Goal: Information Seeking & Learning: Learn about a topic

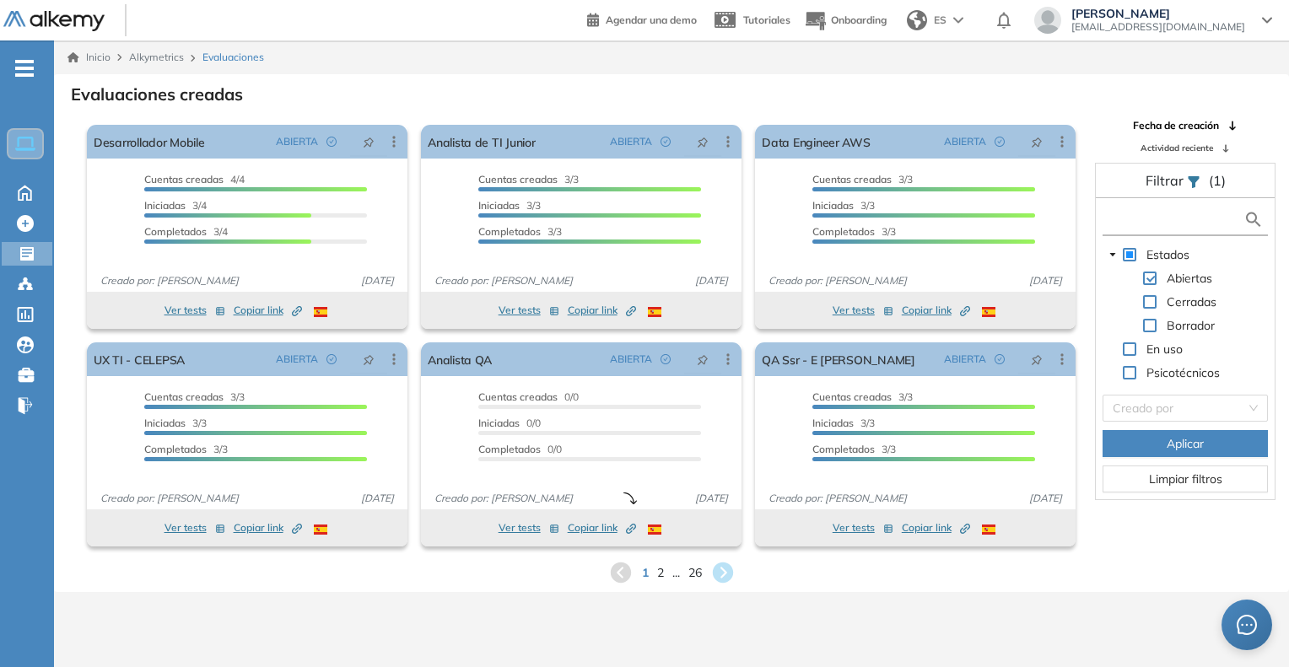
click at [1186, 218] on input "text" at bounding box center [1174, 220] width 137 height 18
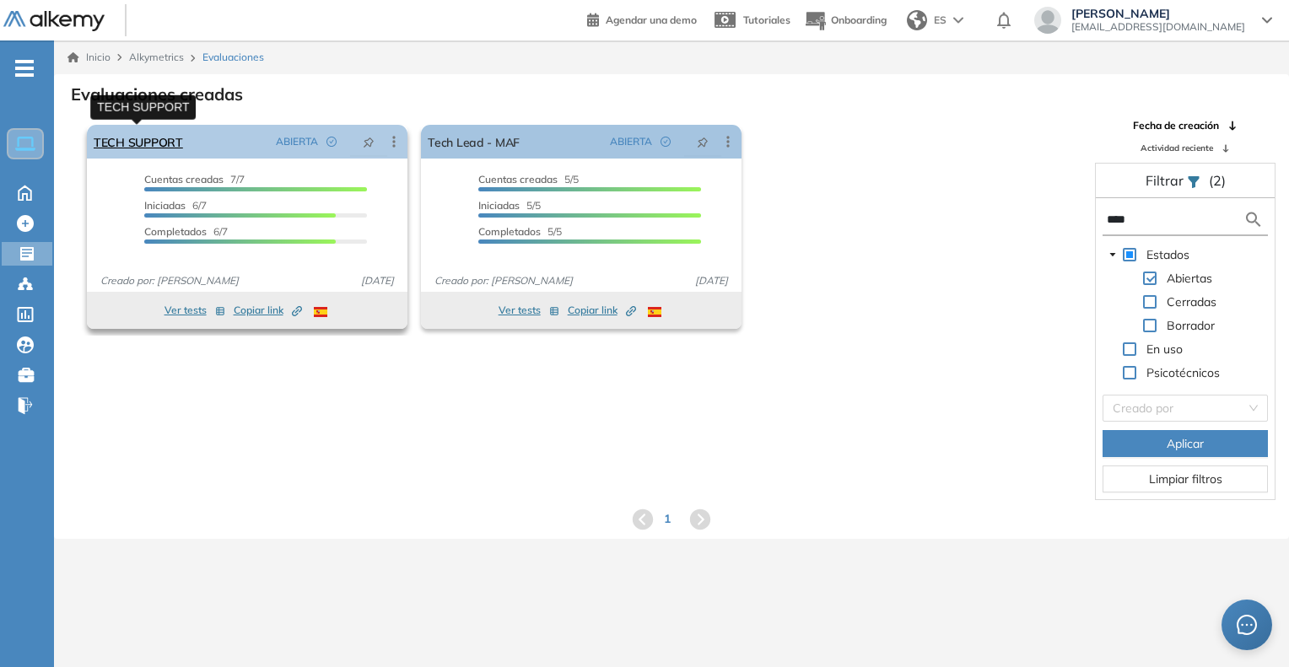
type input "****"
click at [138, 147] on link "TECH SUPPORT" at bounding box center [138, 142] width 89 height 34
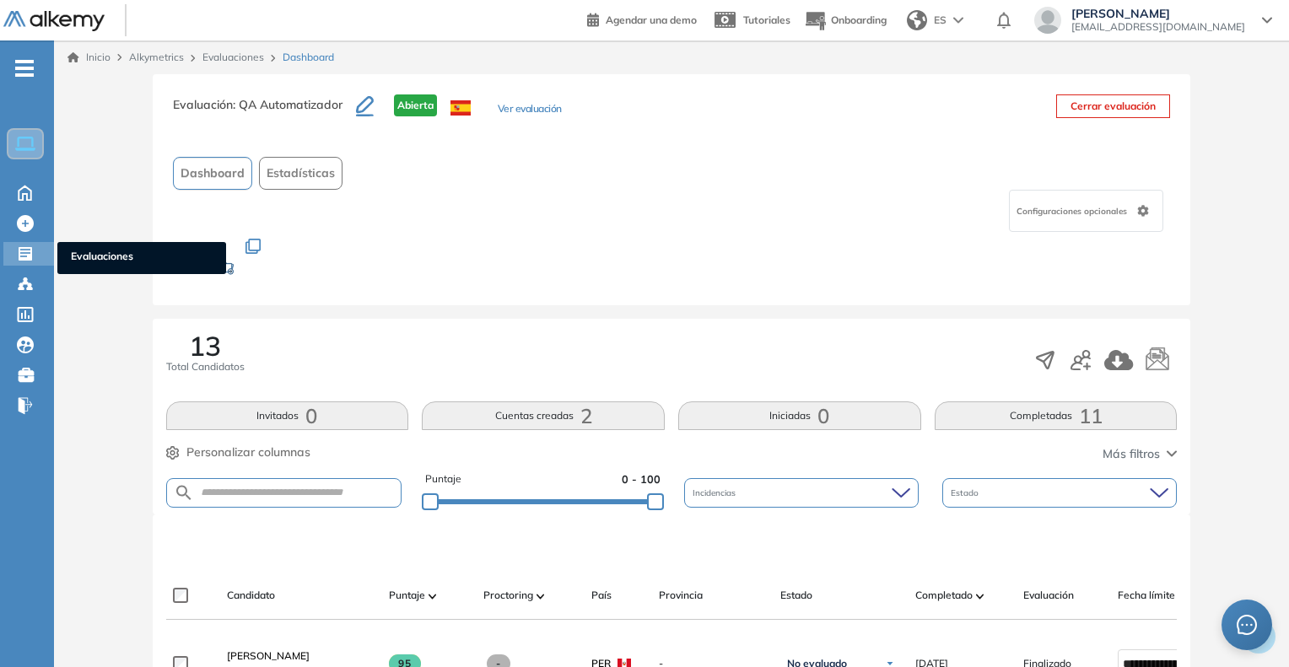
click at [100, 253] on span "Evaluaciones" at bounding box center [142, 258] width 142 height 19
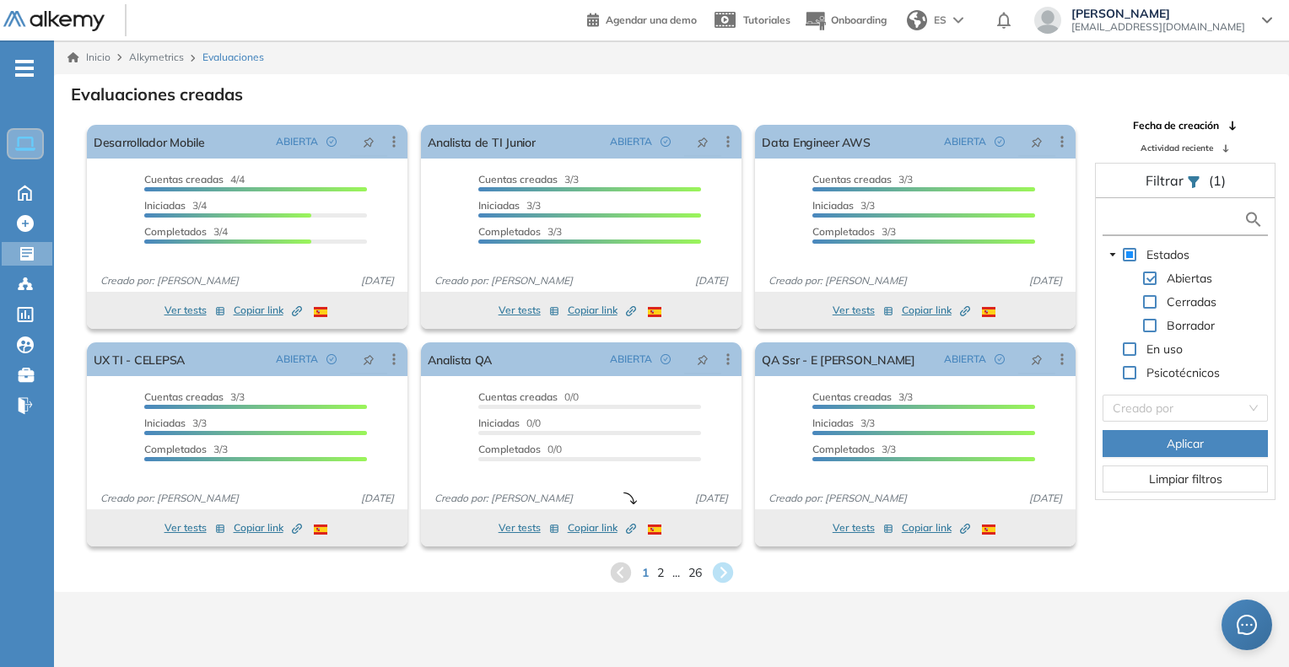
click at [1155, 222] on input "text" at bounding box center [1174, 220] width 137 height 18
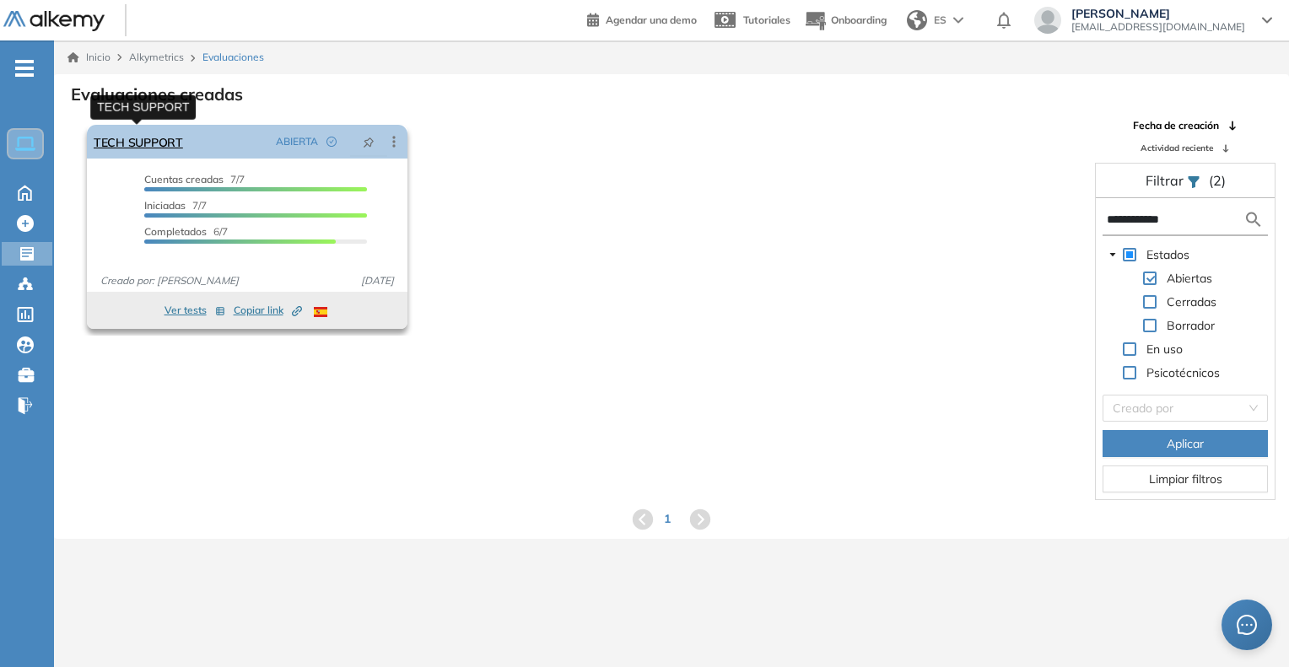
type input "**********"
click at [152, 145] on link "TECH SUPPORT" at bounding box center [138, 142] width 89 height 34
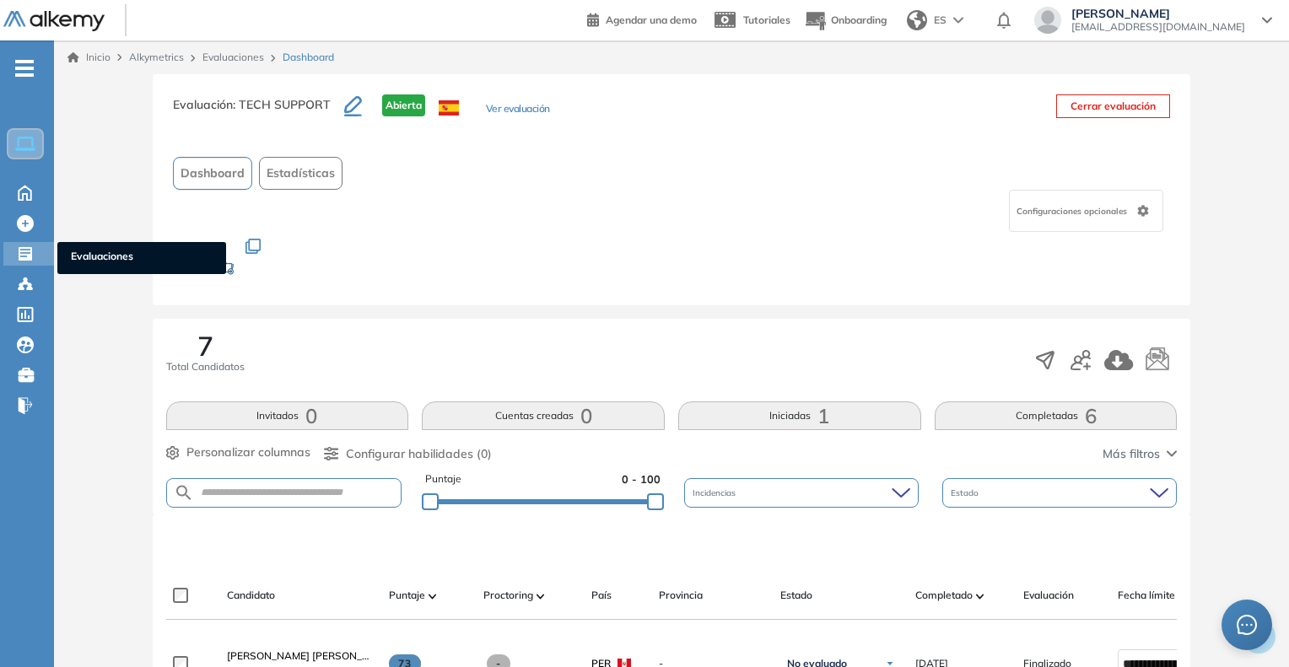
click at [90, 258] on span "Evaluaciones" at bounding box center [142, 258] width 142 height 19
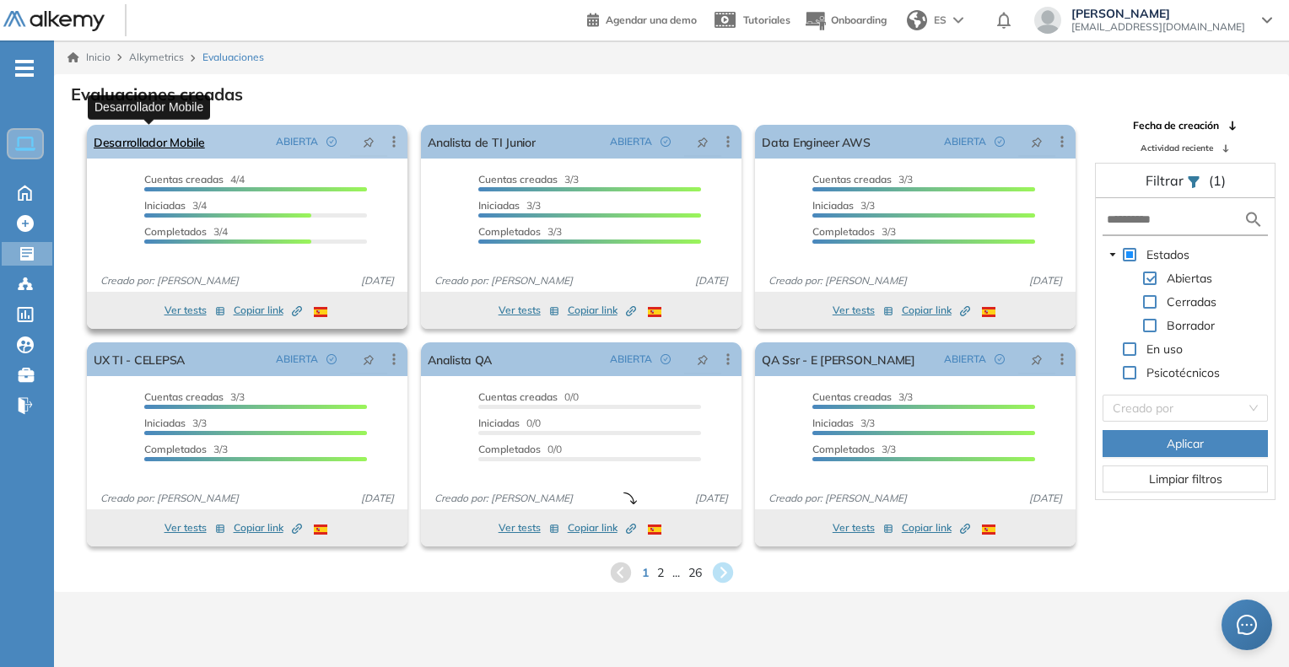
click at [171, 153] on link "Desarrollador Mobile" at bounding box center [149, 142] width 111 height 34
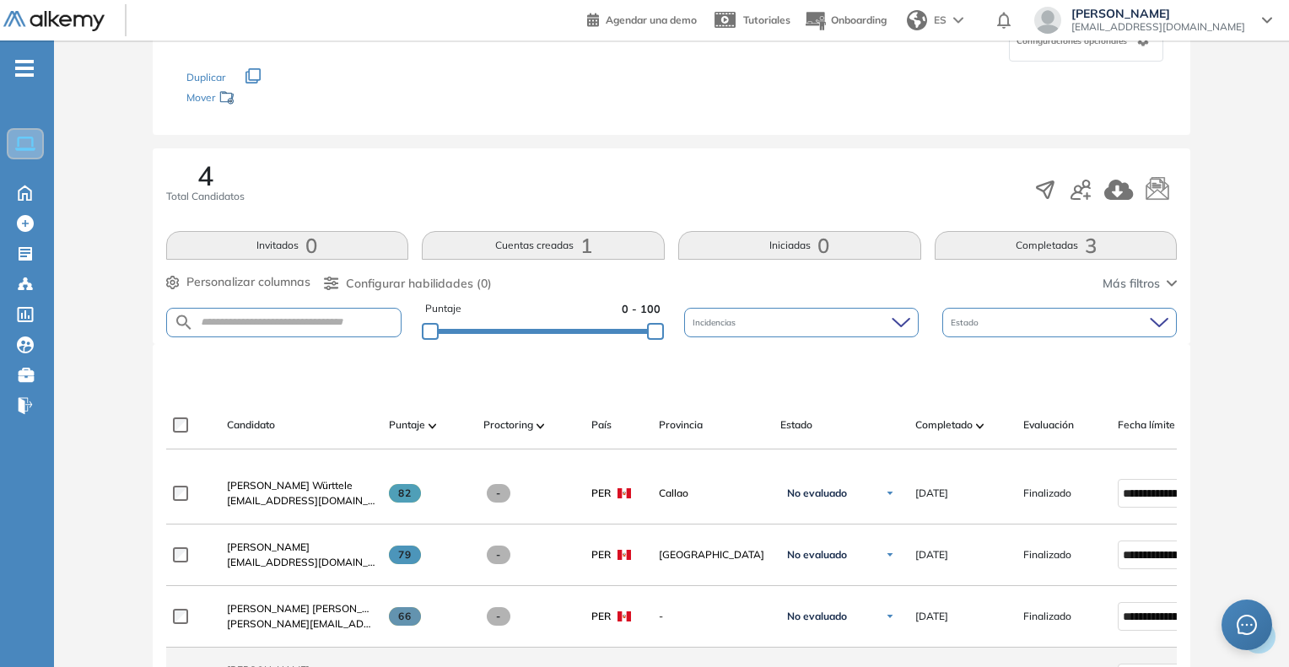
scroll to position [422, 0]
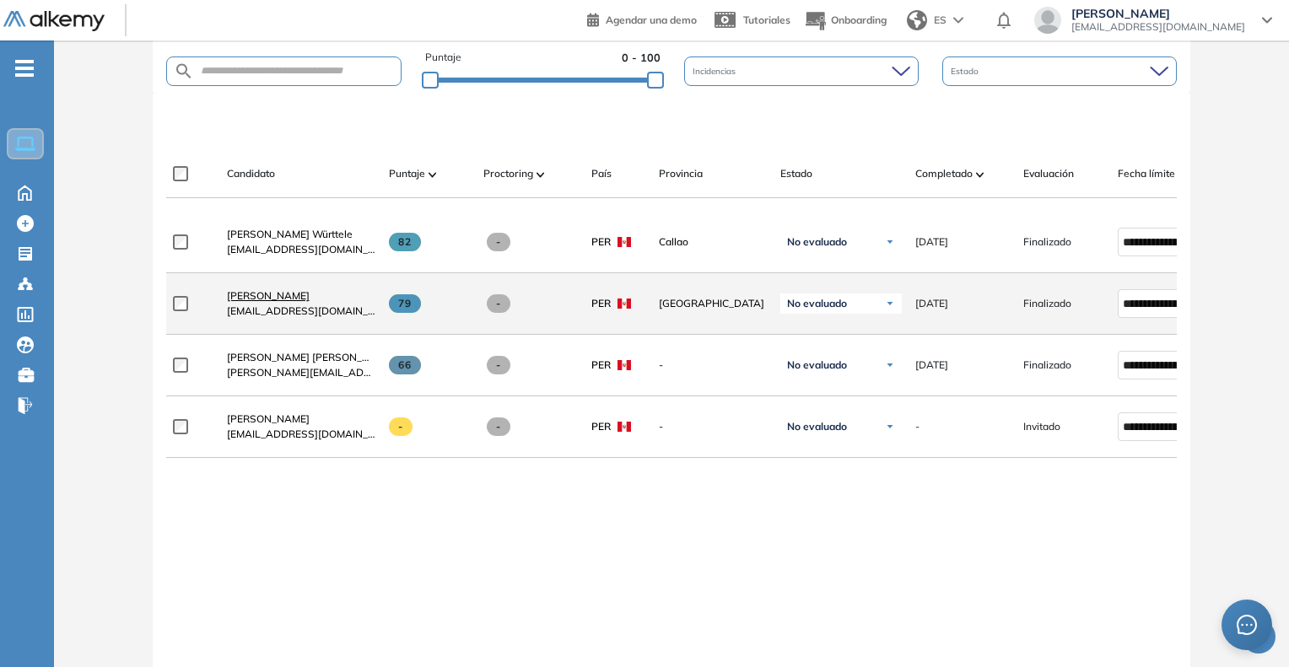
click at [264, 299] on span "[PERSON_NAME]" at bounding box center [268, 295] width 83 height 13
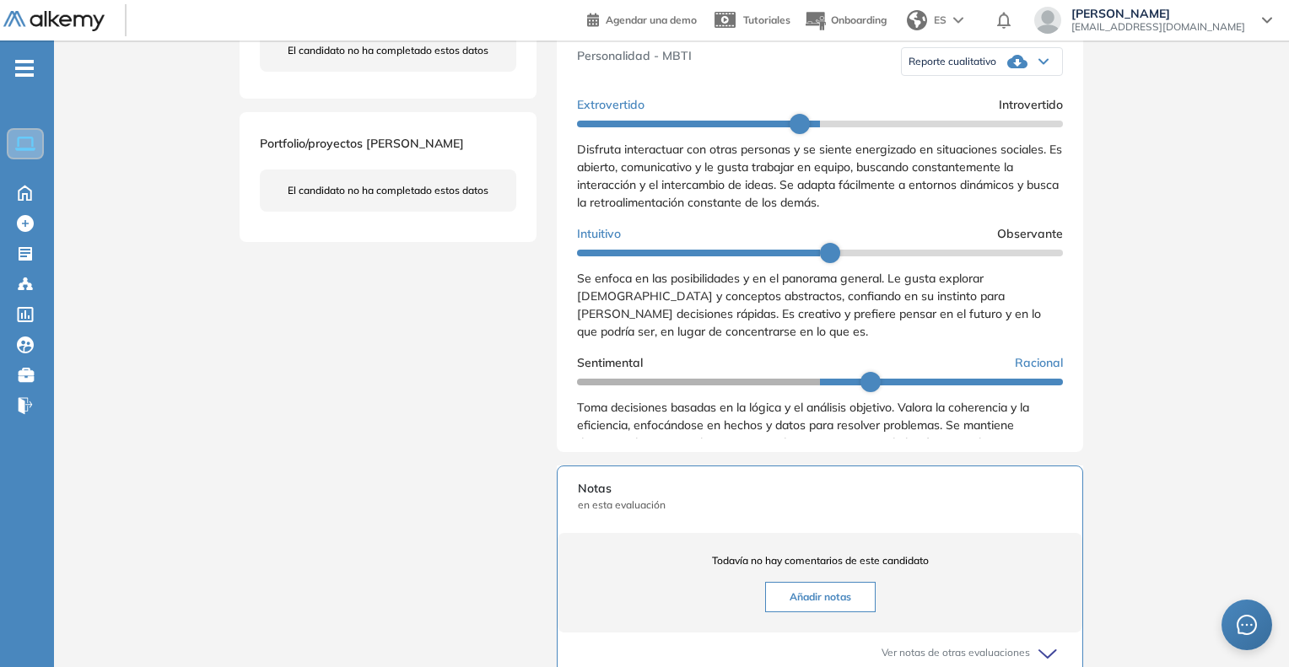
scroll to position [590, 0]
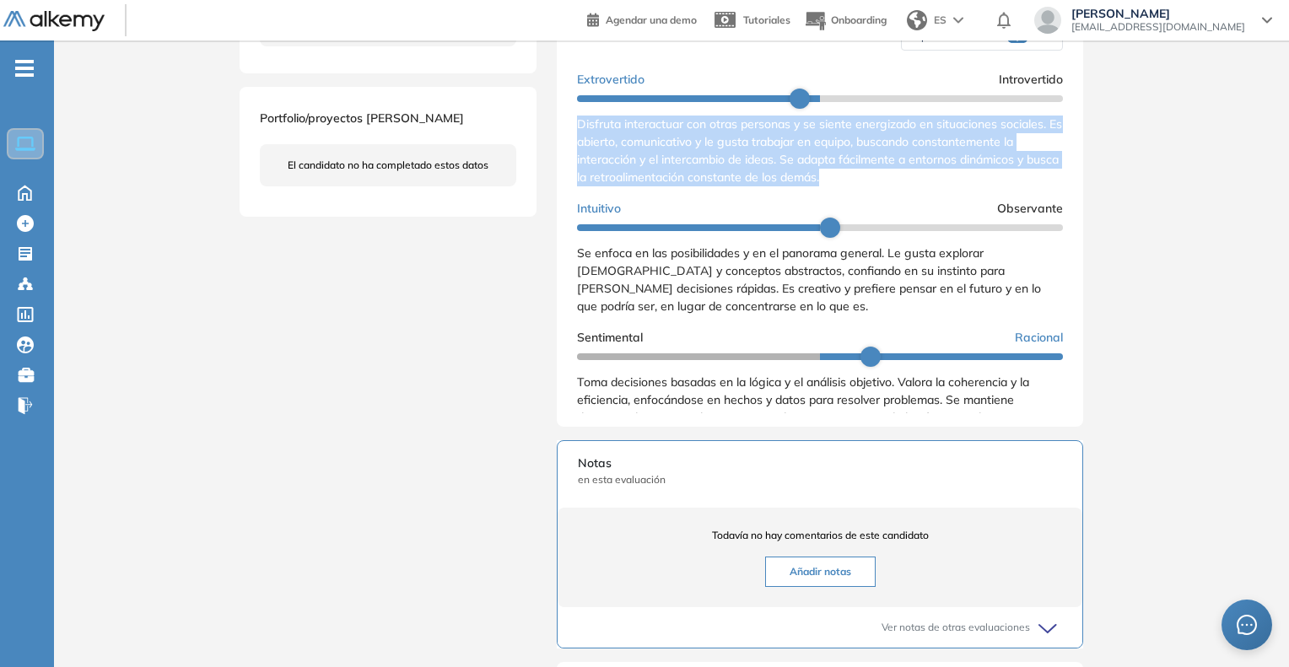
drag, startPoint x: 573, startPoint y: 141, endPoint x: 891, endPoint y: 194, distance: 321.5
click at [891, 194] on div "Resultados cualitativos Personalidad - MBTI Reporte cualitativo Reporte con Afi…" at bounding box center [820, 197] width 526 height 459
copy span "Disfruta interactuar con otras personas y se siente energizado en situaciones s…"
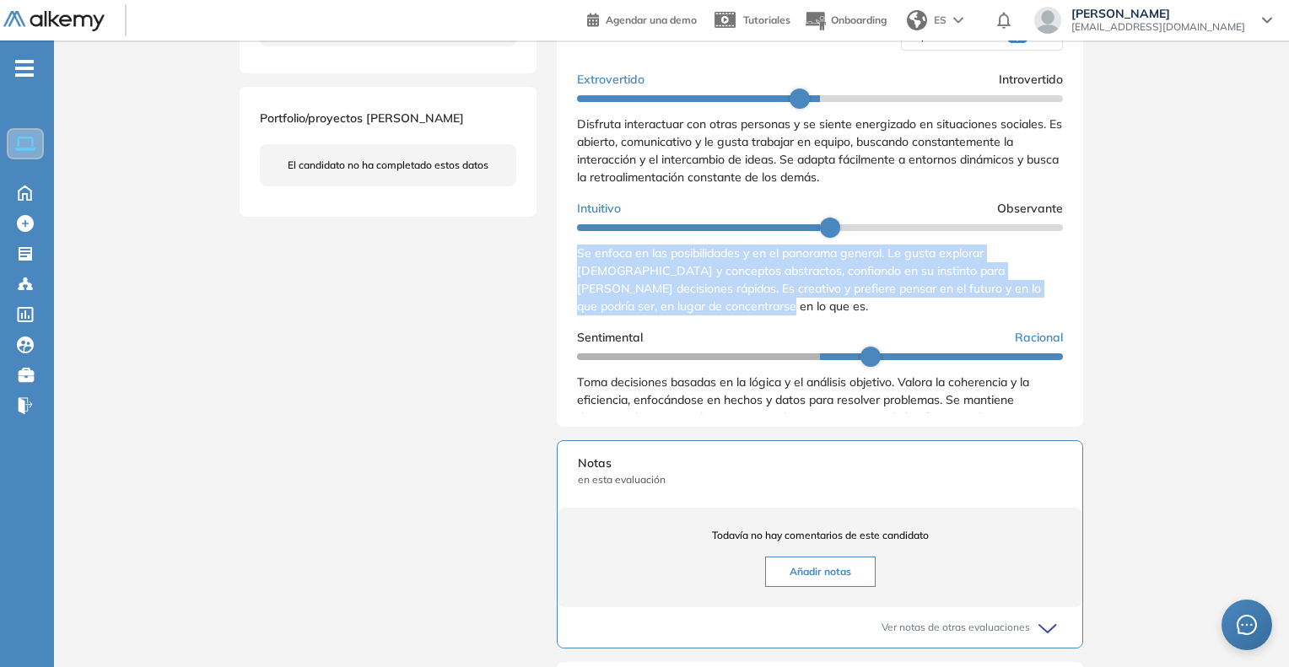
drag, startPoint x: 570, startPoint y: 269, endPoint x: 750, endPoint y: 325, distance: 188.1
click at [750, 325] on div "Resultados cualitativos Personalidad - MBTI Reporte cualitativo Reporte con Afi…" at bounding box center [820, 197] width 526 height 459
copy span "Se enfoca en las posibilidades y en el panorama general. Le gusta explorar [DEM…"
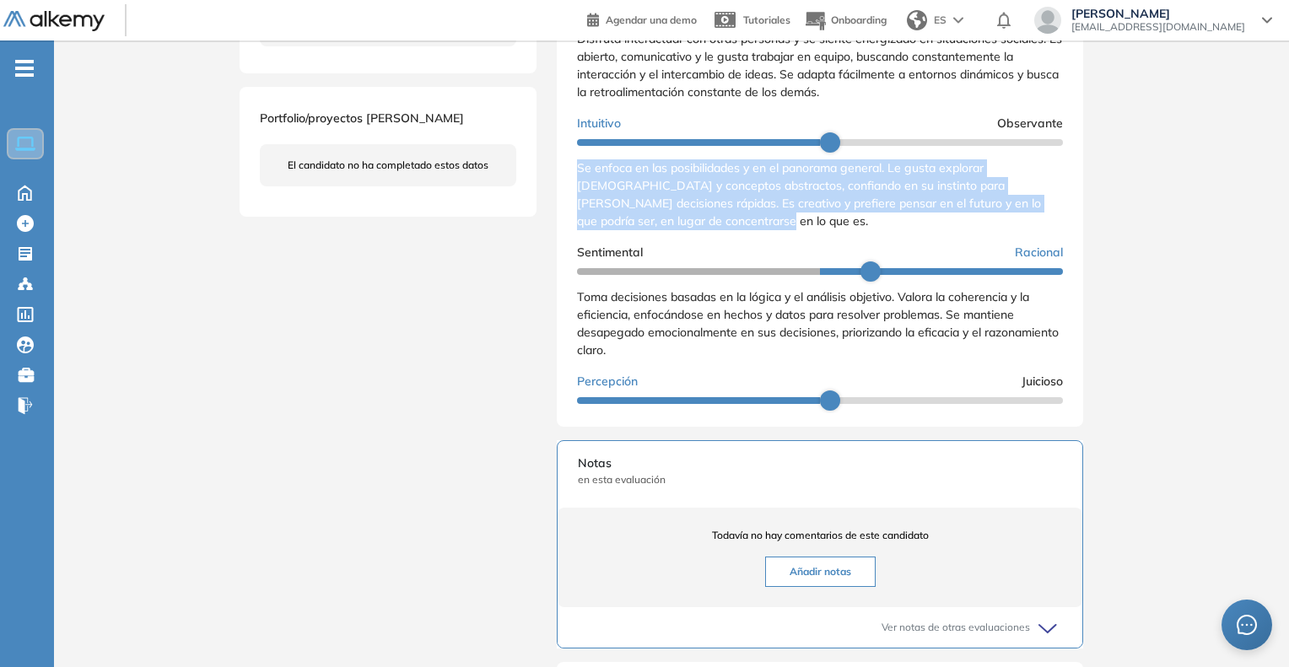
scroll to position [169, 0]
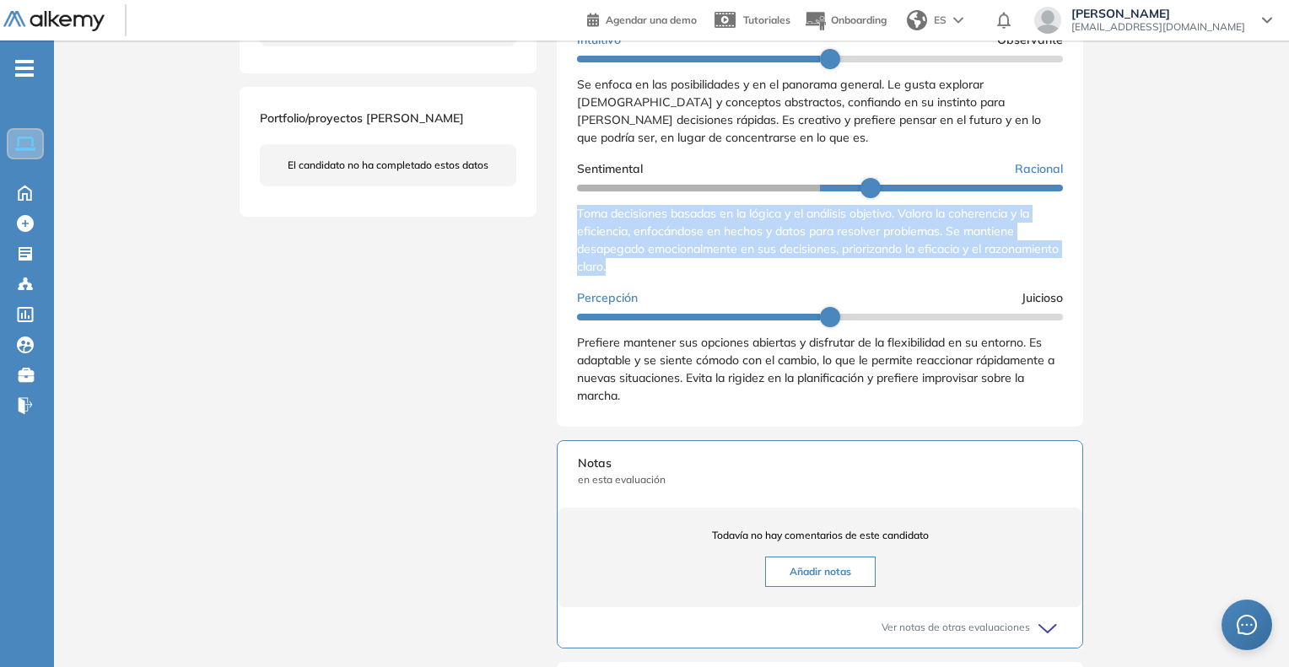
drag, startPoint x: 579, startPoint y: 228, endPoint x: 735, endPoint y: 280, distance: 164.5
click at [735, 276] on div "Toma decisiones basadas en la lógica y el análisis objetivo. Valora la coherenc…" at bounding box center [820, 240] width 486 height 71
copy span "Toma decisiones basadas en la lógica y el análisis objetivo. Valora la coherenc…"
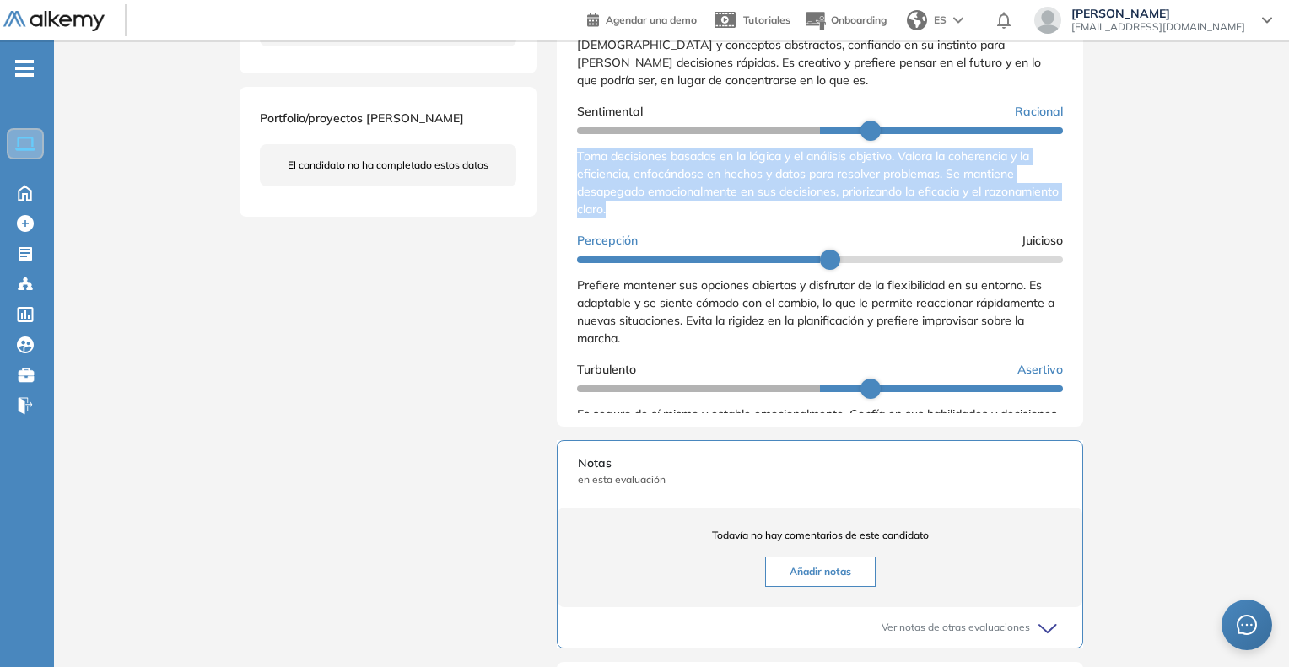
scroll to position [295, 0]
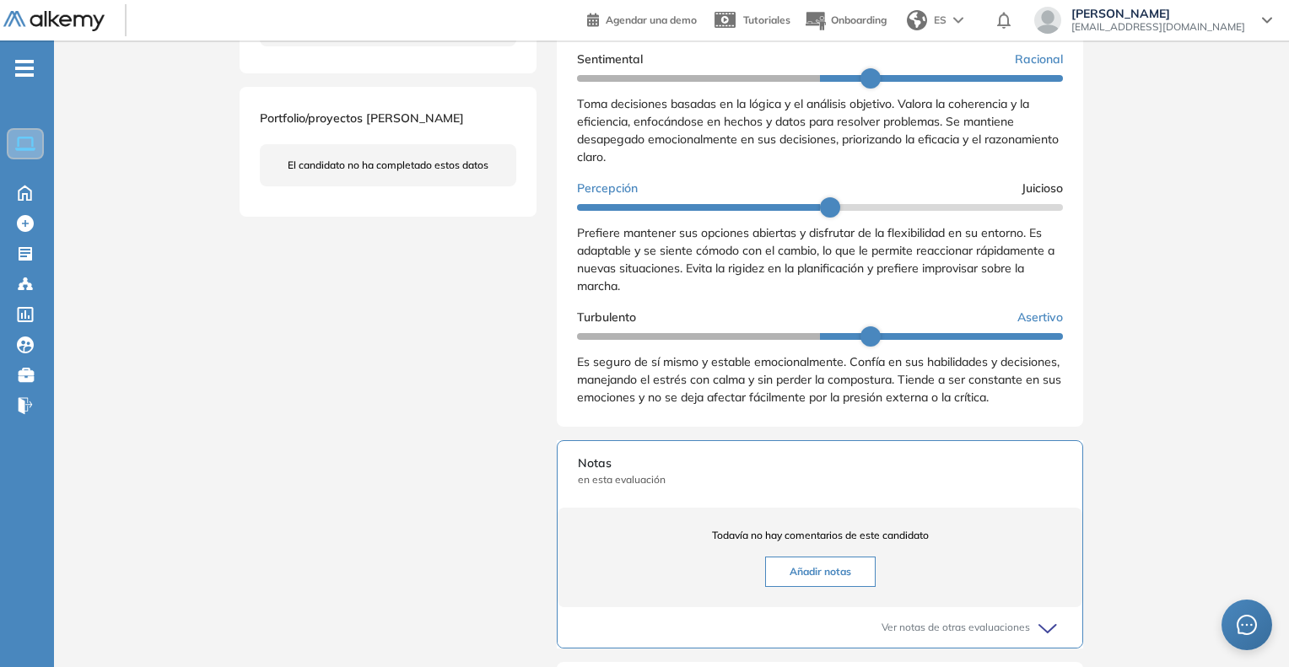
click at [580, 227] on span "Prefiere mantener sus opciones abiertas y disfrutar de la flexibilidad en su en…" at bounding box center [815, 259] width 477 height 68
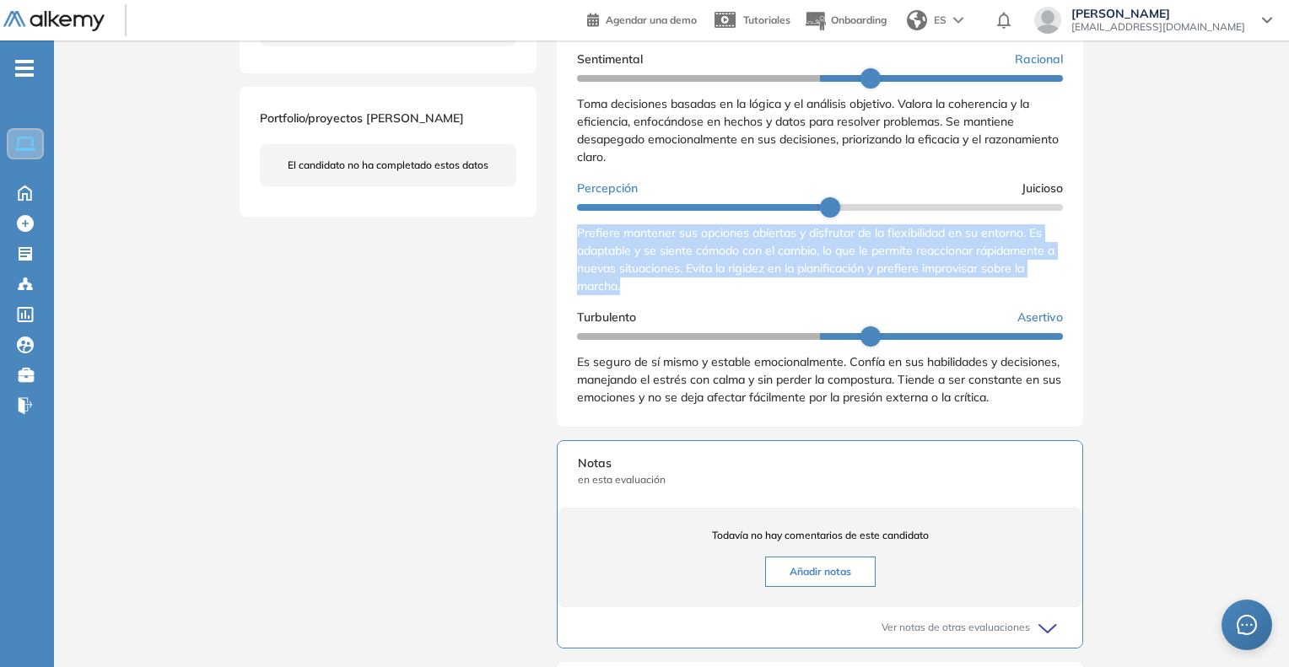
drag, startPoint x: 573, startPoint y: 229, endPoint x: 643, endPoint y: 296, distance: 96.0
click at [643, 296] on div "Resultados cualitativos Personalidad - MBTI Reporte cualitativo Reporte con Afi…" at bounding box center [820, 197] width 526 height 459
copy span "Prefiere mantener sus opciones abiertas y disfrutar de la flexibilidad en su en…"
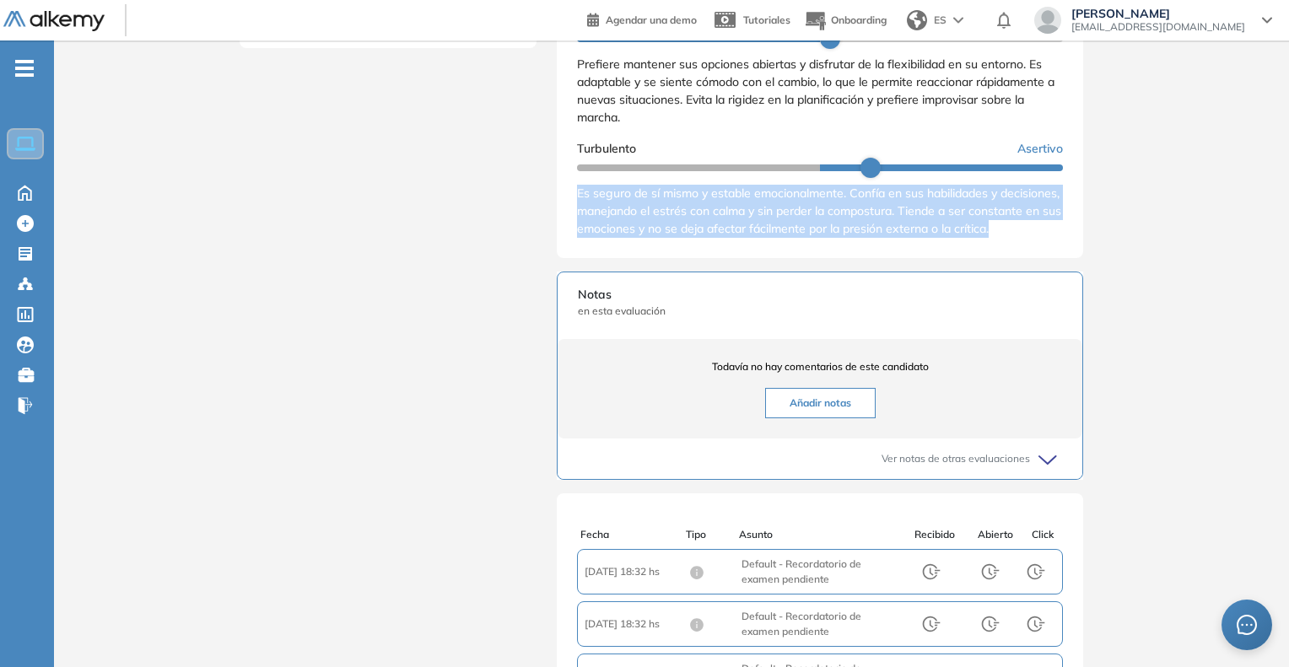
scroll to position [296, 0]
drag, startPoint x: 568, startPoint y: 190, endPoint x: 647, endPoint y: 261, distance: 105.7
click at [647, 258] on div "Resultados cualitativos Personalidad - MBTI Reporte cualitativo Reporte con Afi…" at bounding box center [820, 28] width 526 height 459
copy span "Es seguro de sí mismo y estable emocionalmente. Confía en sus habilidades y dec…"
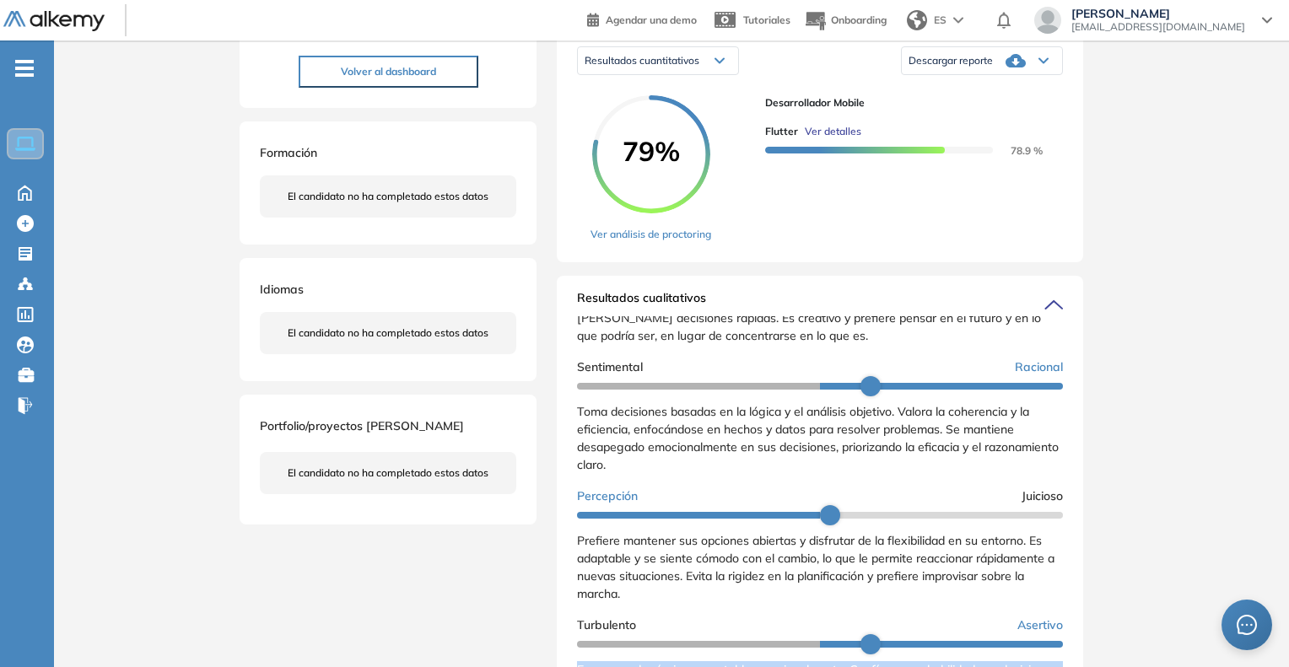
scroll to position [0, 0]
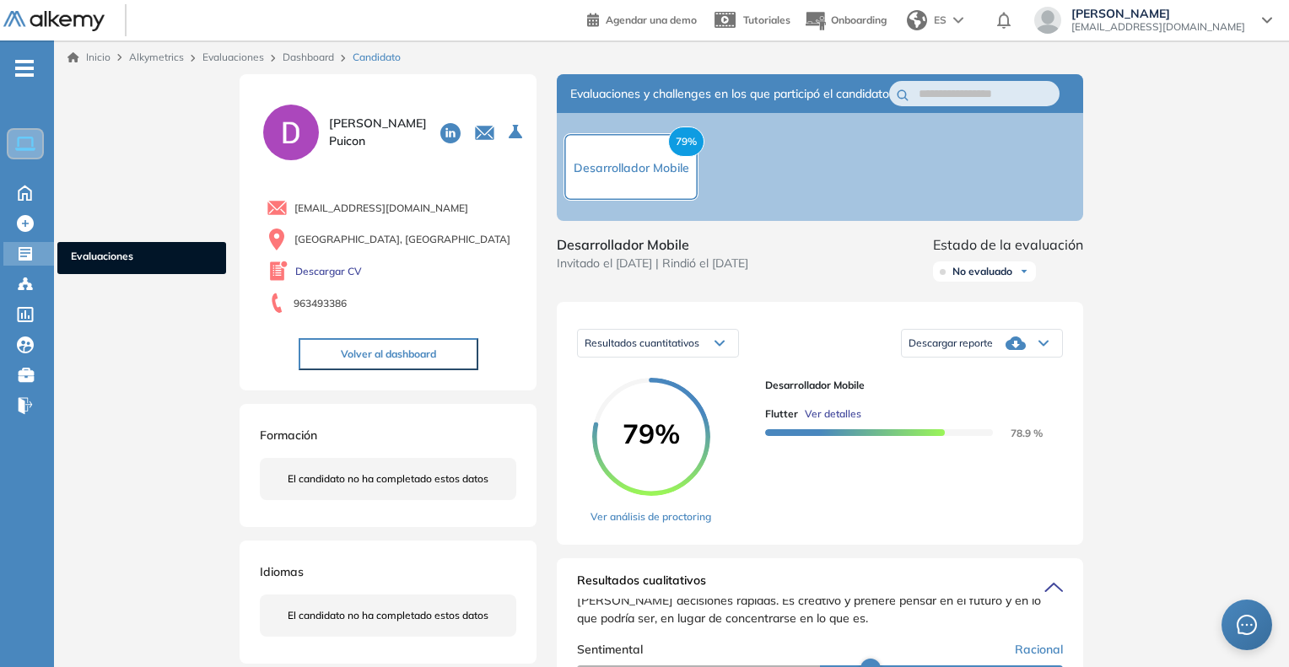
click at [98, 256] on span "Evaluaciones" at bounding box center [142, 258] width 142 height 19
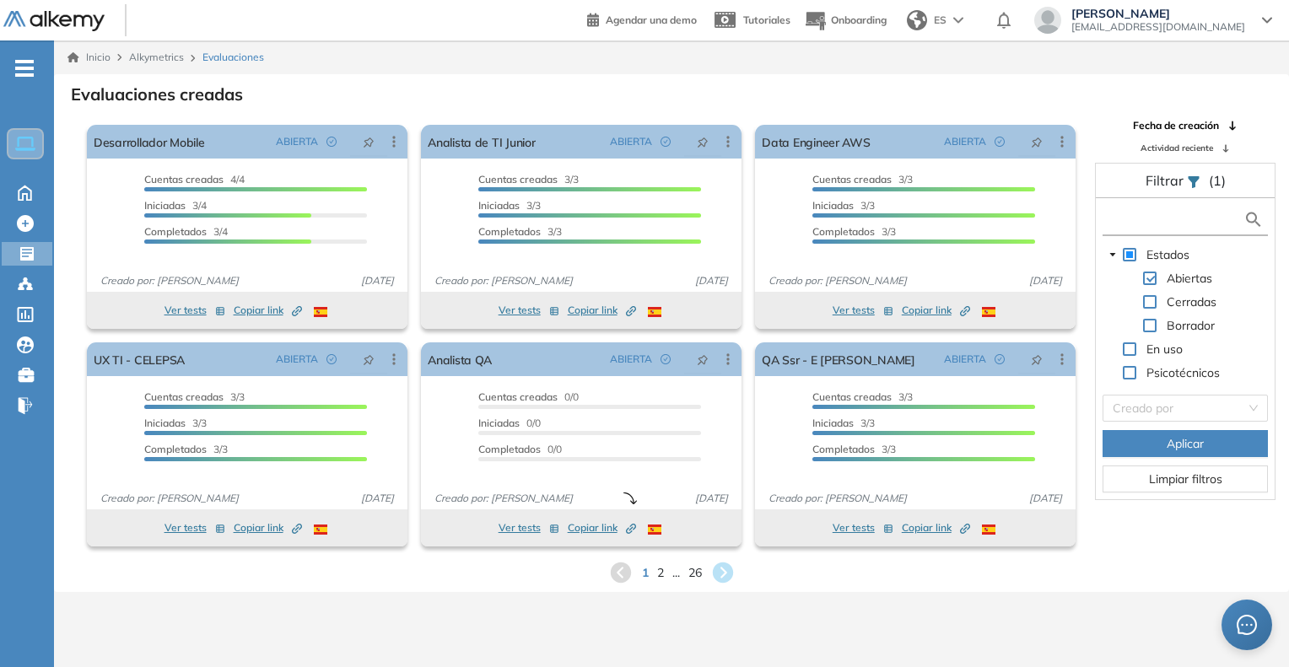
click at [1133, 218] on input "text" at bounding box center [1174, 220] width 137 height 18
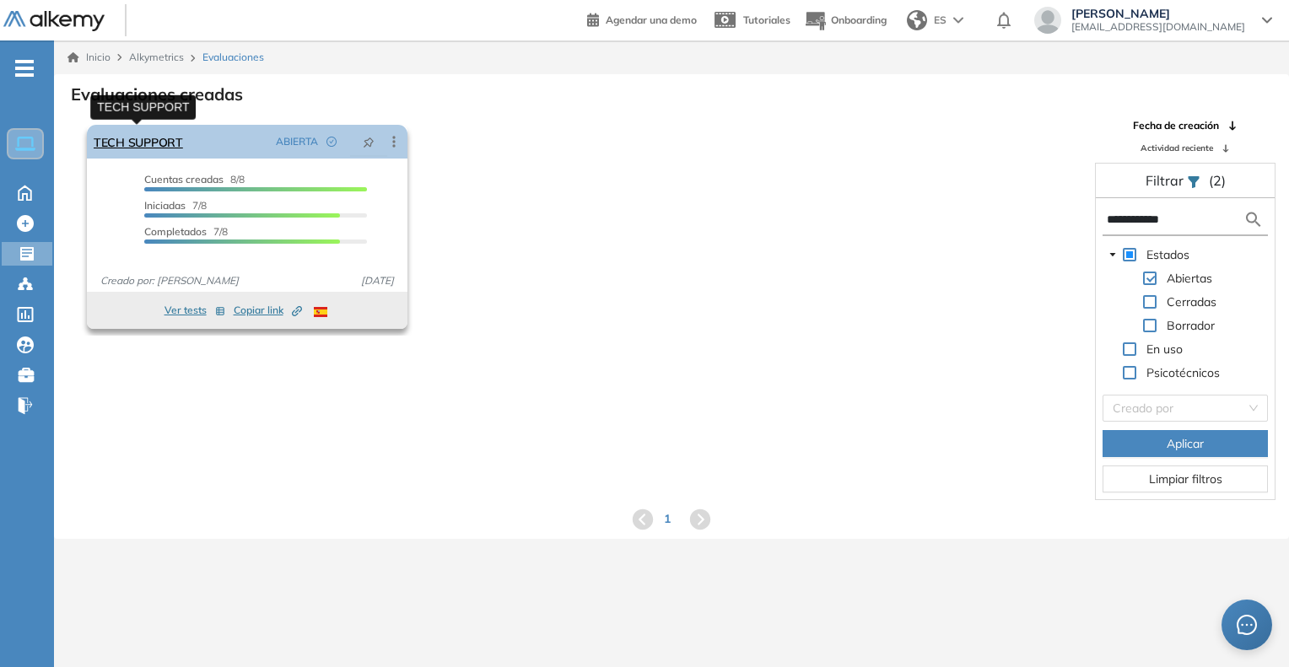
type input "**********"
click at [159, 142] on link "TECH SUPPORT" at bounding box center [138, 142] width 89 height 34
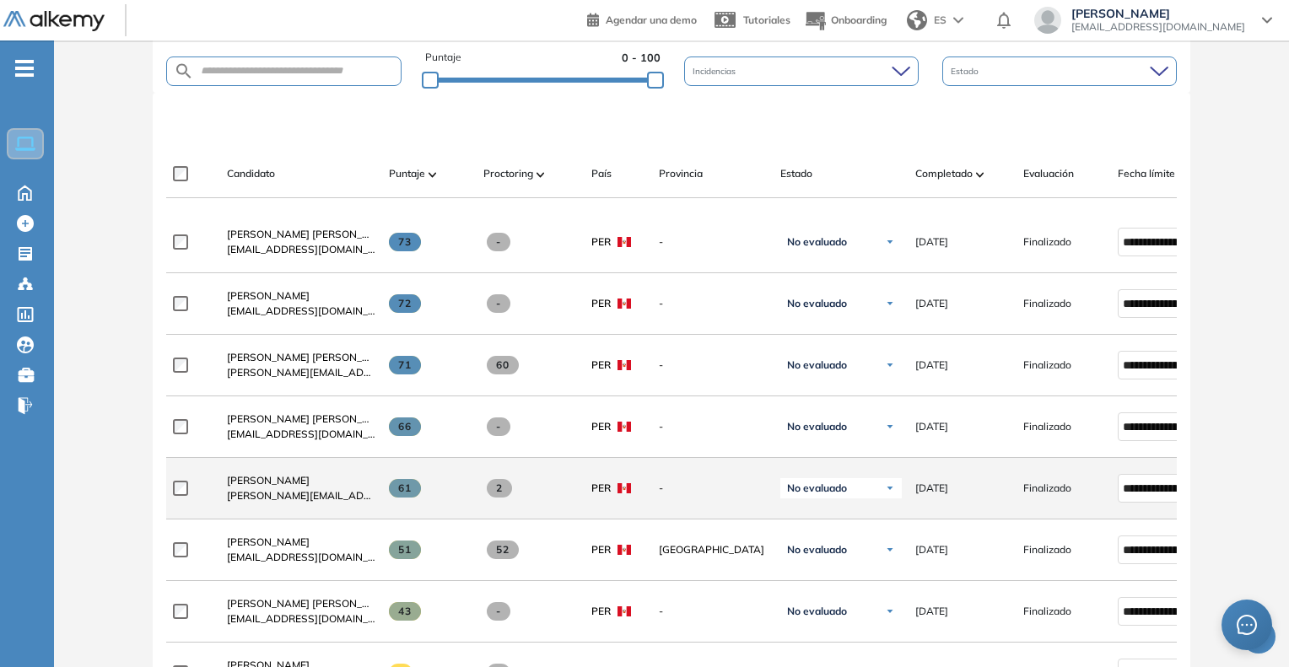
scroll to position [590, 0]
